Goal: Find specific page/section: Find specific page/section

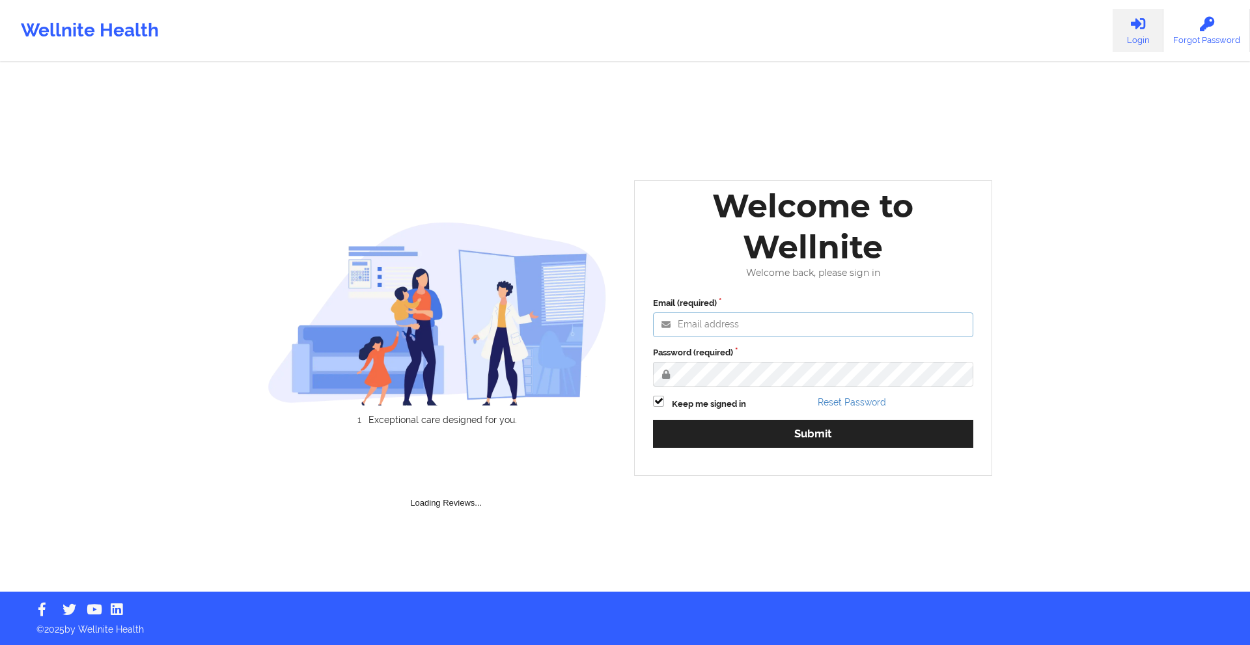
click at [759, 320] on input "Email (required)" at bounding box center [813, 325] width 320 height 25
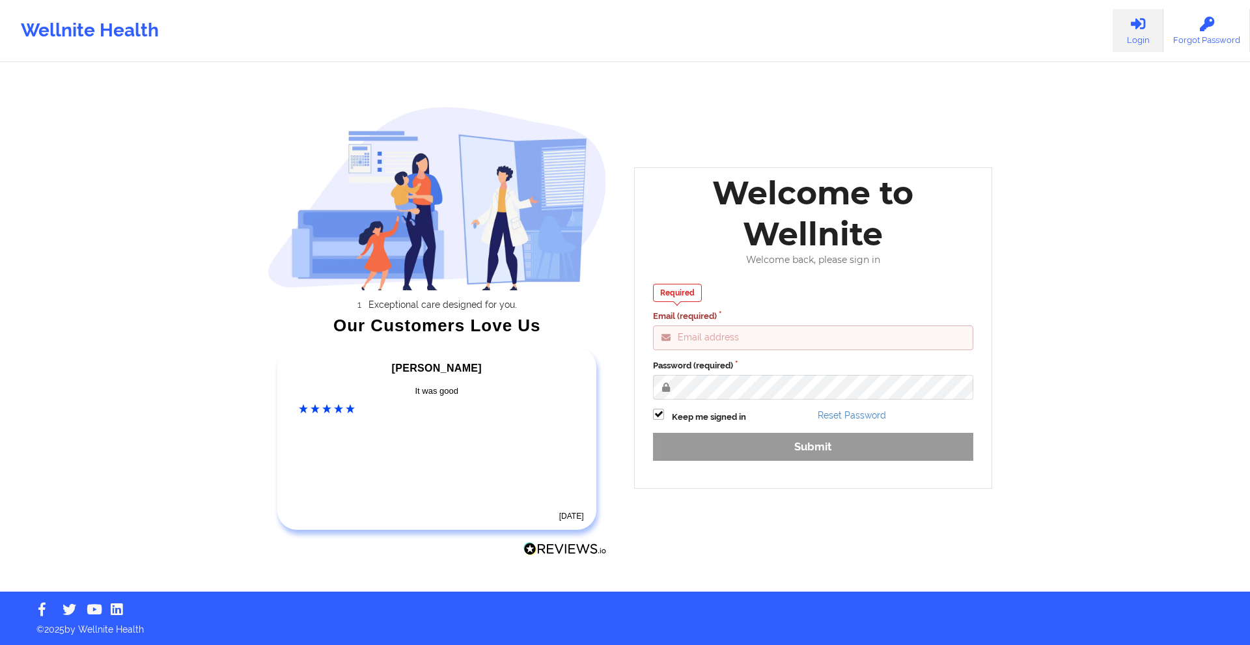
type input "[EMAIL_ADDRESS][DOMAIN_NAME]"
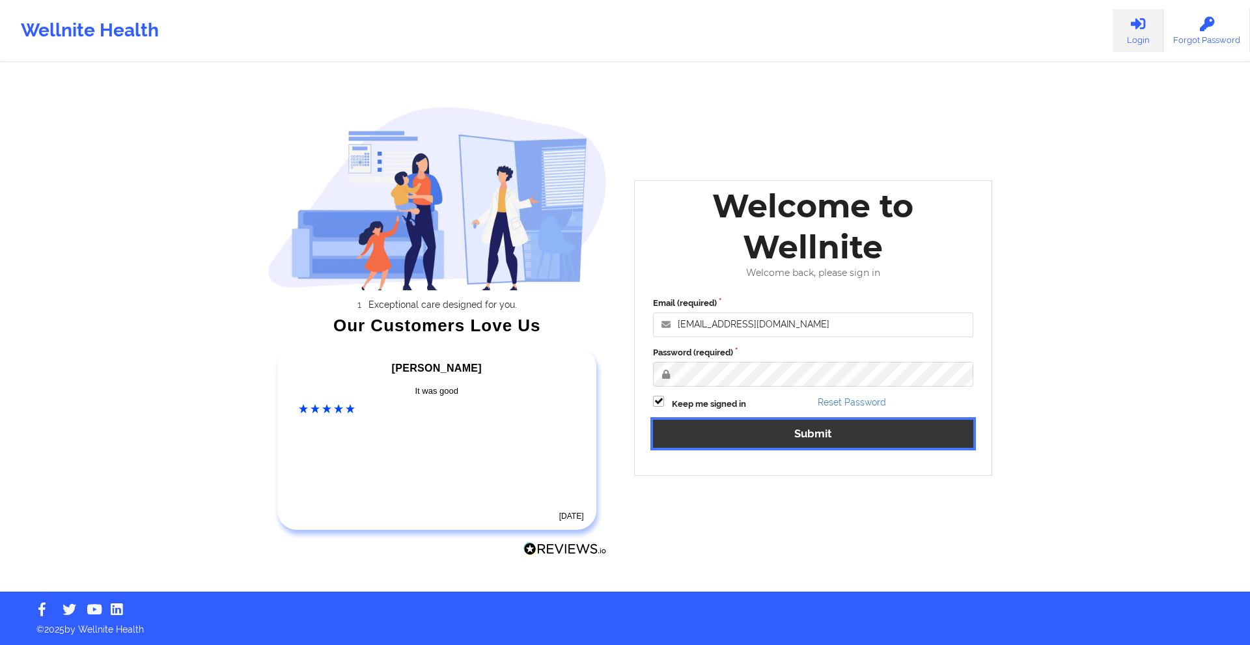
click at [822, 443] on button "Submit" at bounding box center [813, 434] width 320 height 28
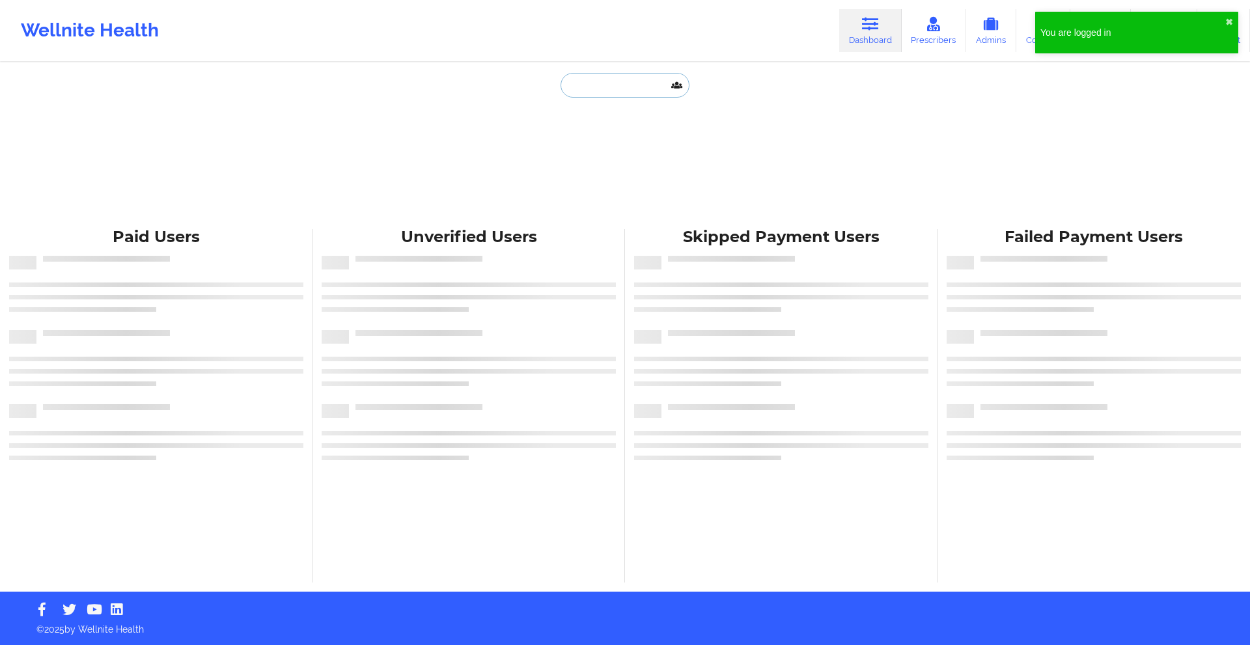
click at [626, 83] on input "text" at bounding box center [625, 85] width 129 height 25
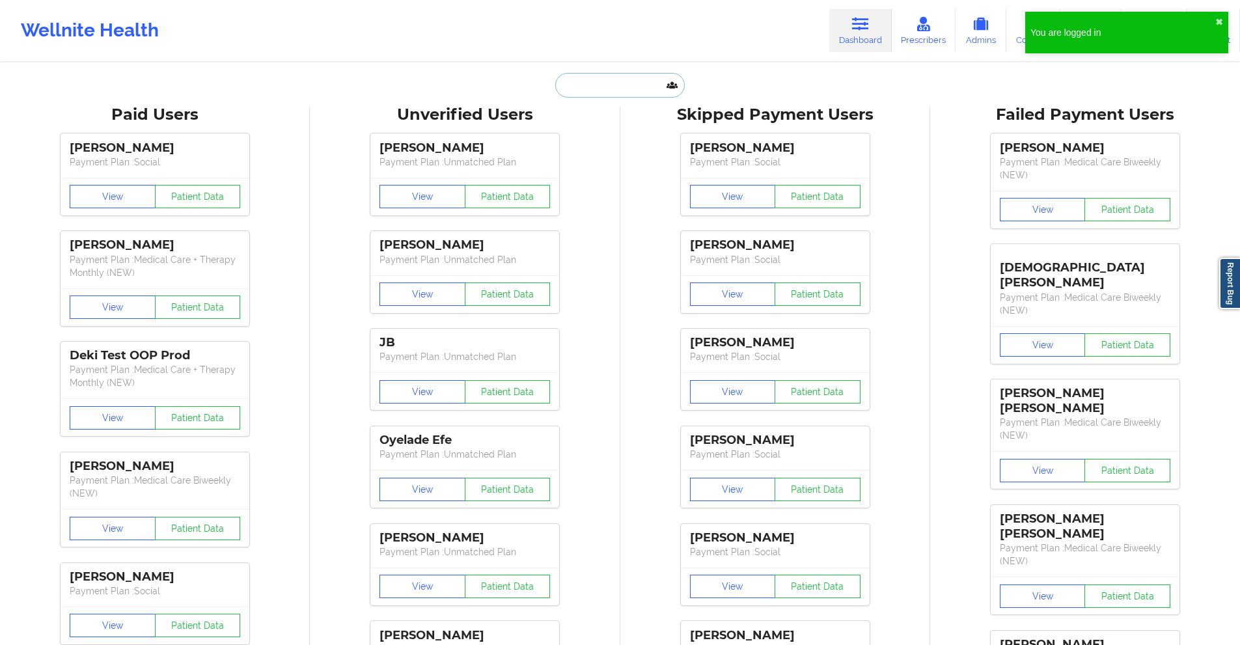
paste input "EAP CODE: 6H3F8H-01 EFFECTIVE DATE: [DATE] TO [DATE] FREE SESSIONS:8 CPT CODE: …"
type input "EAP CODE: 6H3F8H-01 EFFECTIVE DATE: [DATE] TO [DATE] FREE SESSIONS:8 CPT CODE: …"
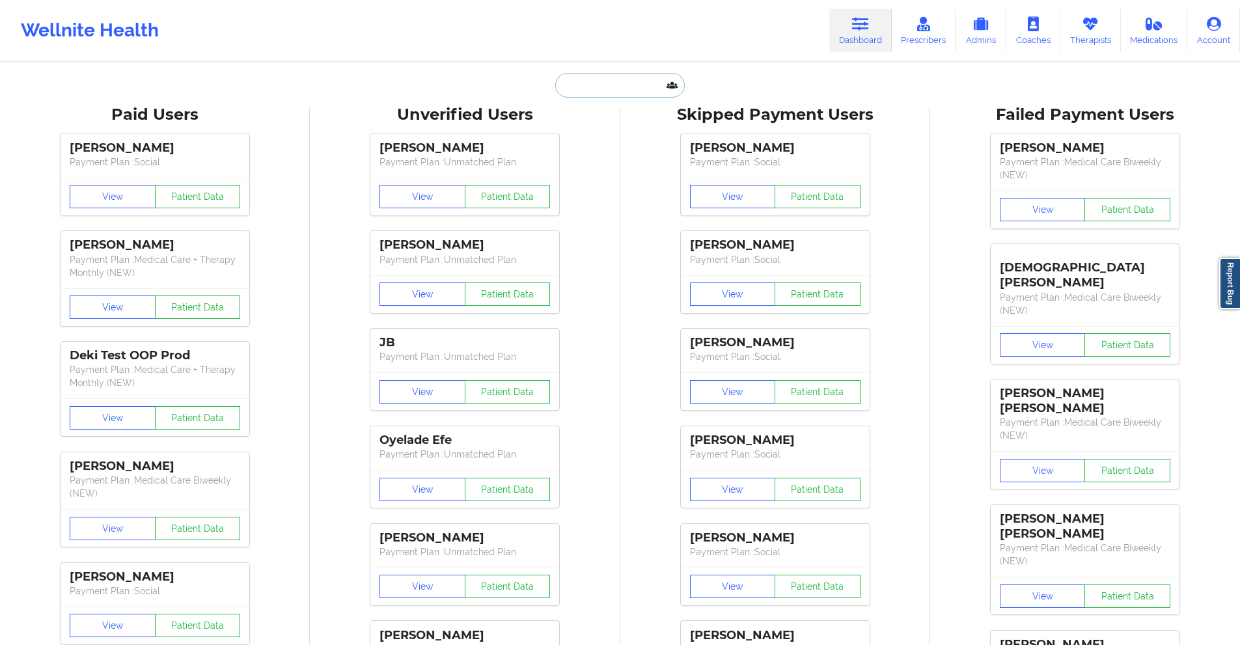
paste input "[EMAIL_ADDRESS][DOMAIN_NAME]"
type input "[EMAIL_ADDRESS][DOMAIN_NAME]"
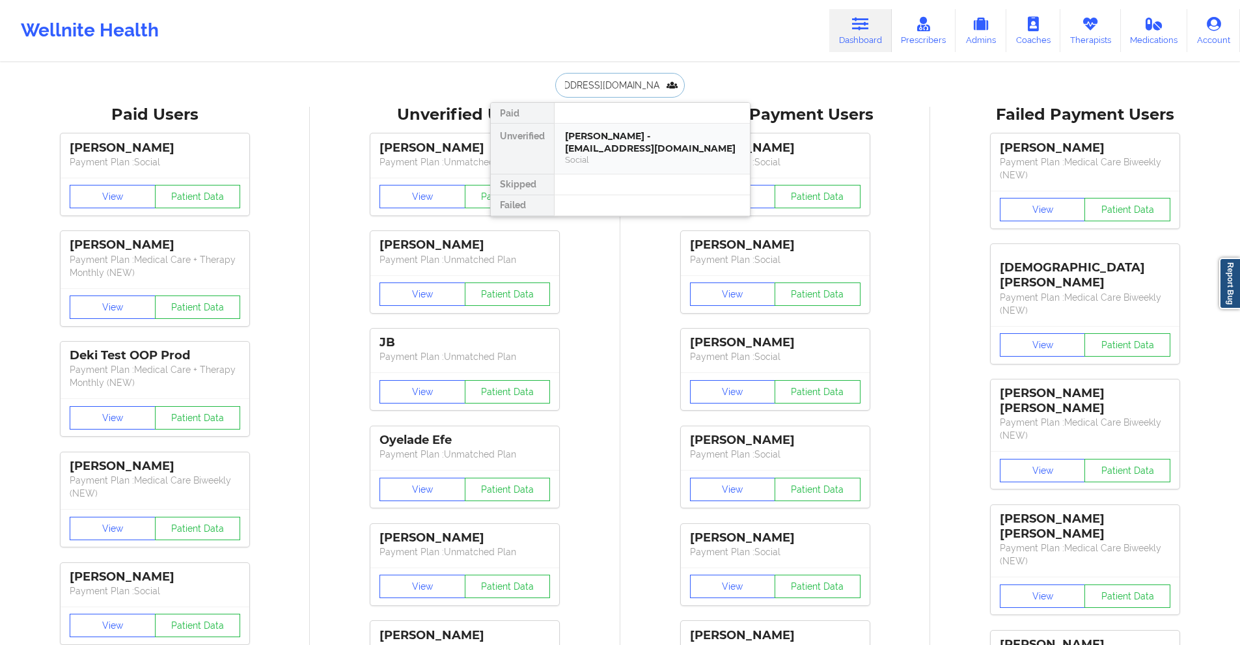
click at [619, 159] on div "Social" at bounding box center [652, 159] width 175 height 11
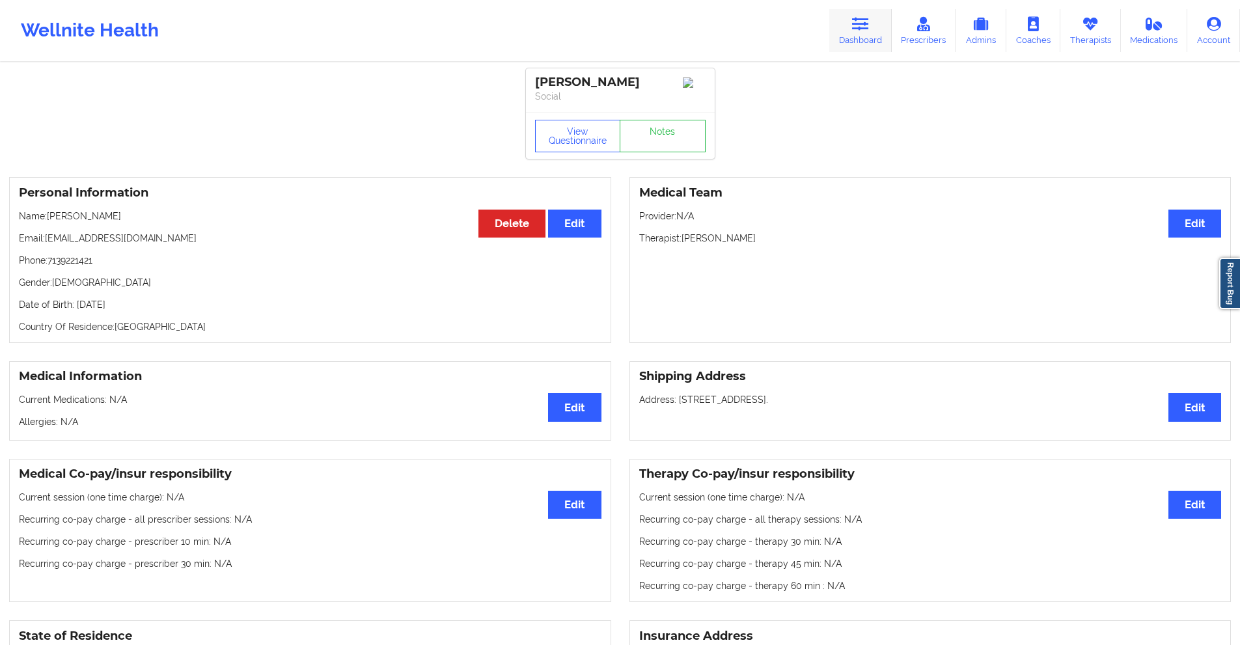
click at [859, 22] on icon at bounding box center [860, 24] width 17 height 14
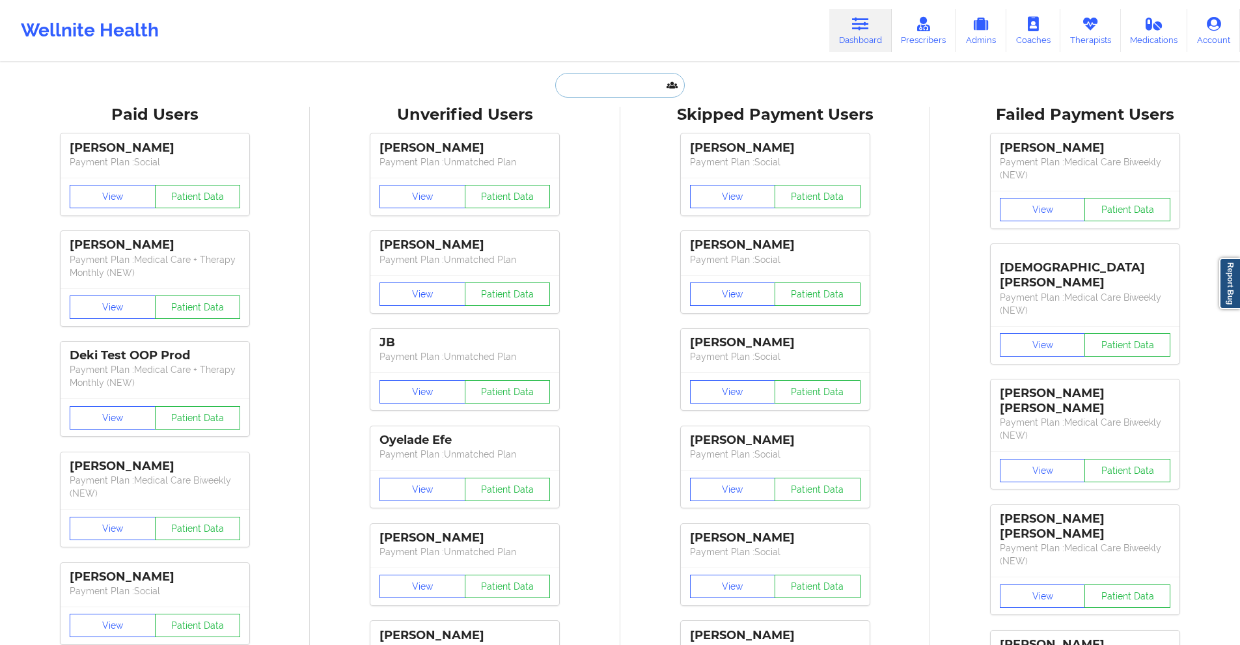
click at [641, 91] on input "text" at bounding box center [619, 85] width 129 height 25
paste input "[PERSON_NAME][EMAIL_ADDRESS][DOMAIN_NAME]"
type input "[PERSON_NAME][EMAIL_ADDRESS][DOMAIN_NAME]"
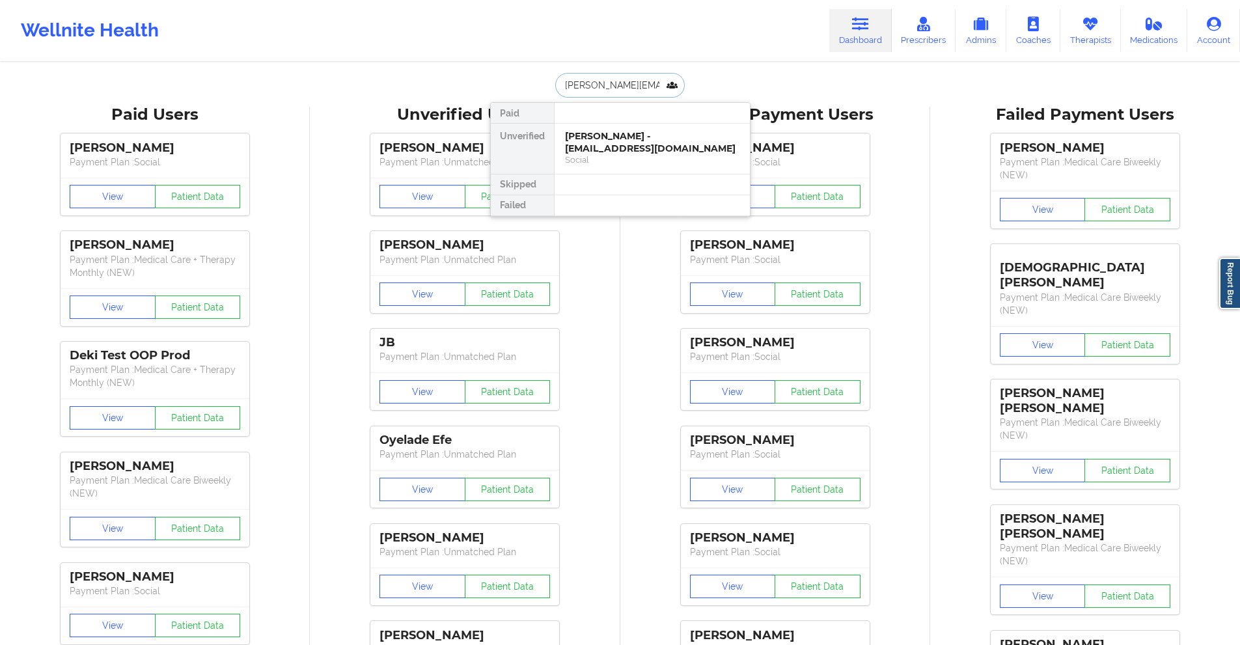
scroll to position [0, 20]
click at [611, 144] on div "[PERSON_NAME] - [PERSON_NAME][EMAIL_ADDRESS][DOMAIN_NAME]" at bounding box center [652, 142] width 175 height 24
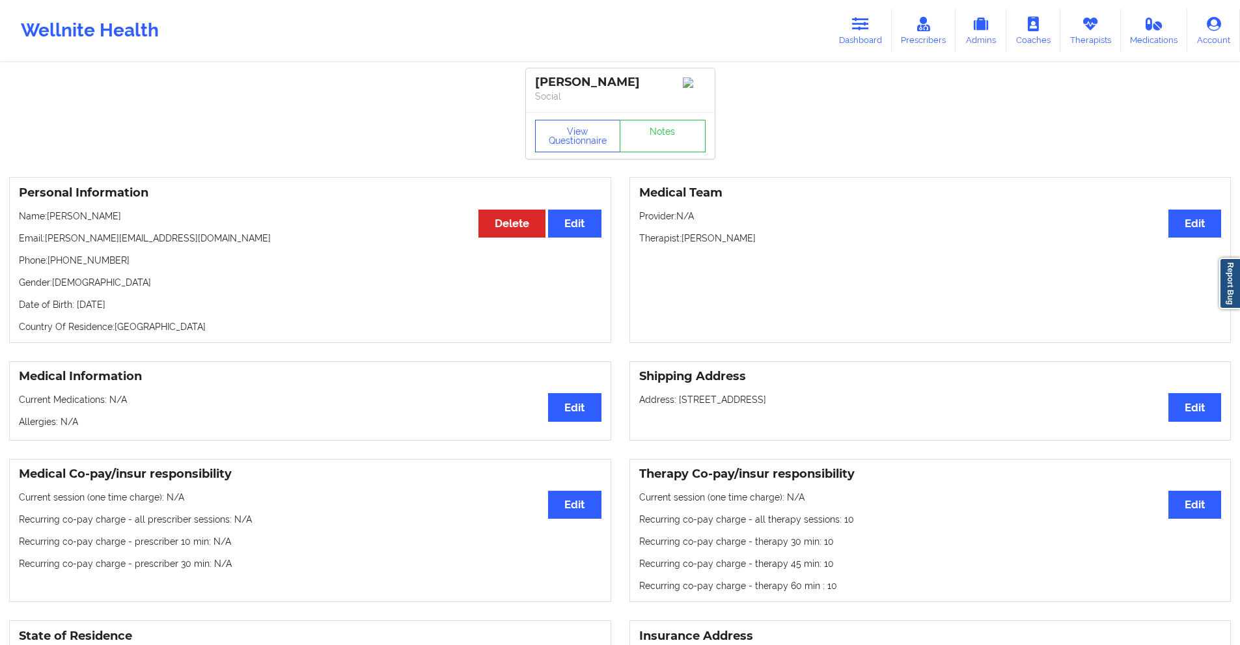
drag, startPoint x: 641, startPoint y: 82, endPoint x: 587, endPoint y: 83, distance: 53.4
click at [587, 83] on div "[PERSON_NAME]" at bounding box center [620, 82] width 171 height 15
copy div "[PERSON_NAME]"
